Goal: Task Accomplishment & Management: Manage account settings

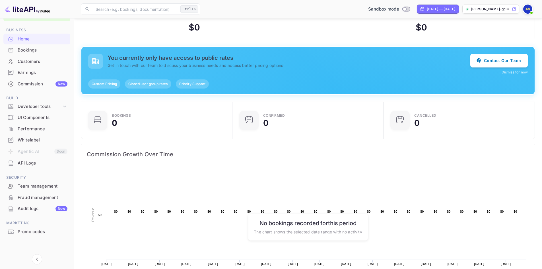
scroll to position [28, 0]
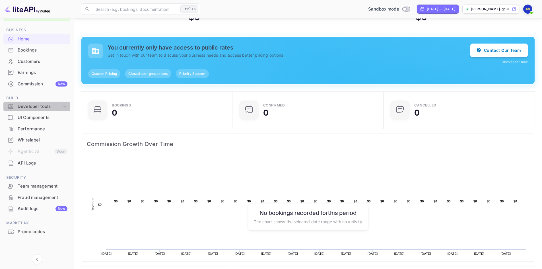
click at [42, 109] on div "Developer tools" at bounding box center [40, 106] width 44 height 7
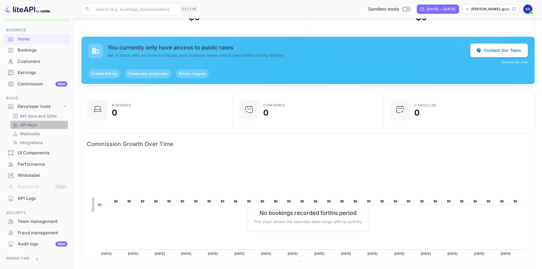
click at [31, 124] on p "API Keys" at bounding box center [28, 125] width 17 height 6
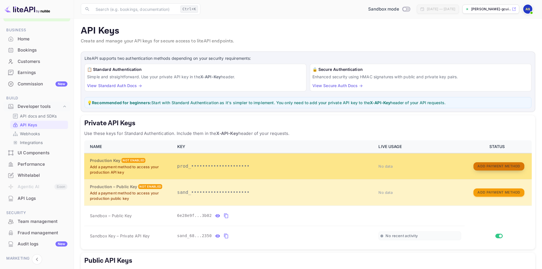
click at [508, 168] on button "Add Payment Method" at bounding box center [499, 166] width 51 height 8
